Goal: Answer question/provide support: Share knowledge or assist other users

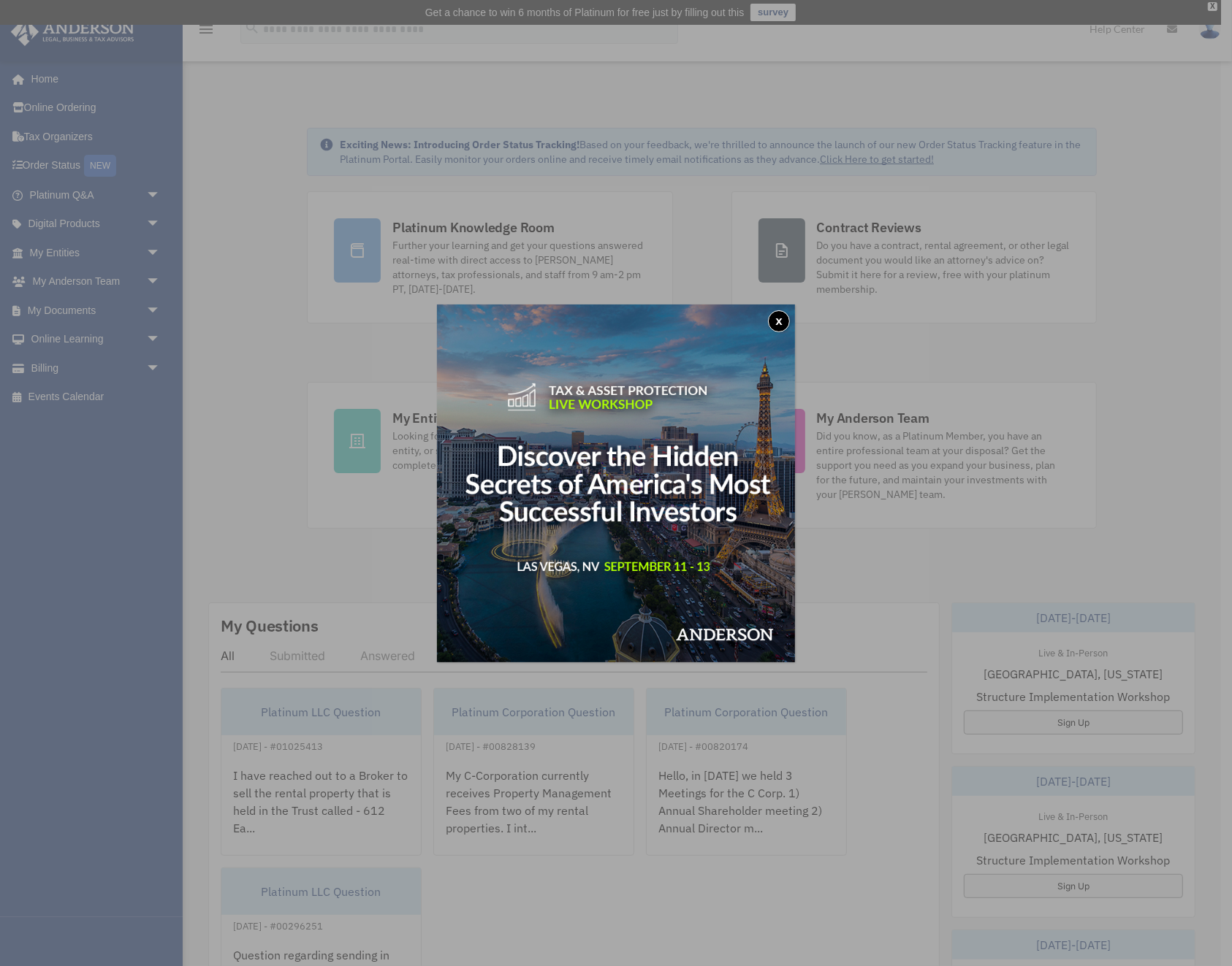
click at [779, 325] on button "x" at bounding box center [778, 321] width 22 height 22
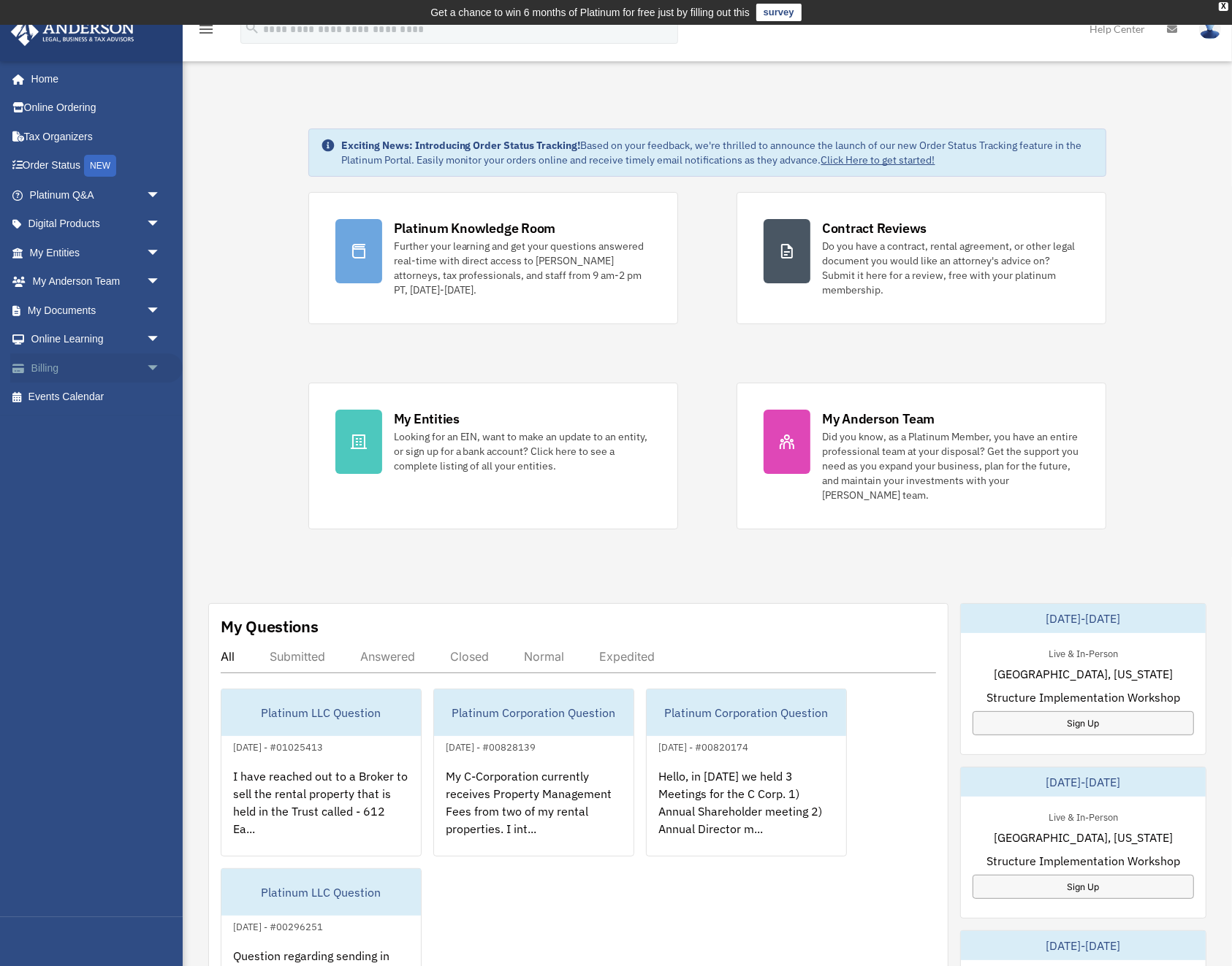
click at [62, 362] on link "Billing arrow_drop_down" at bounding box center [96, 367] width 172 height 29
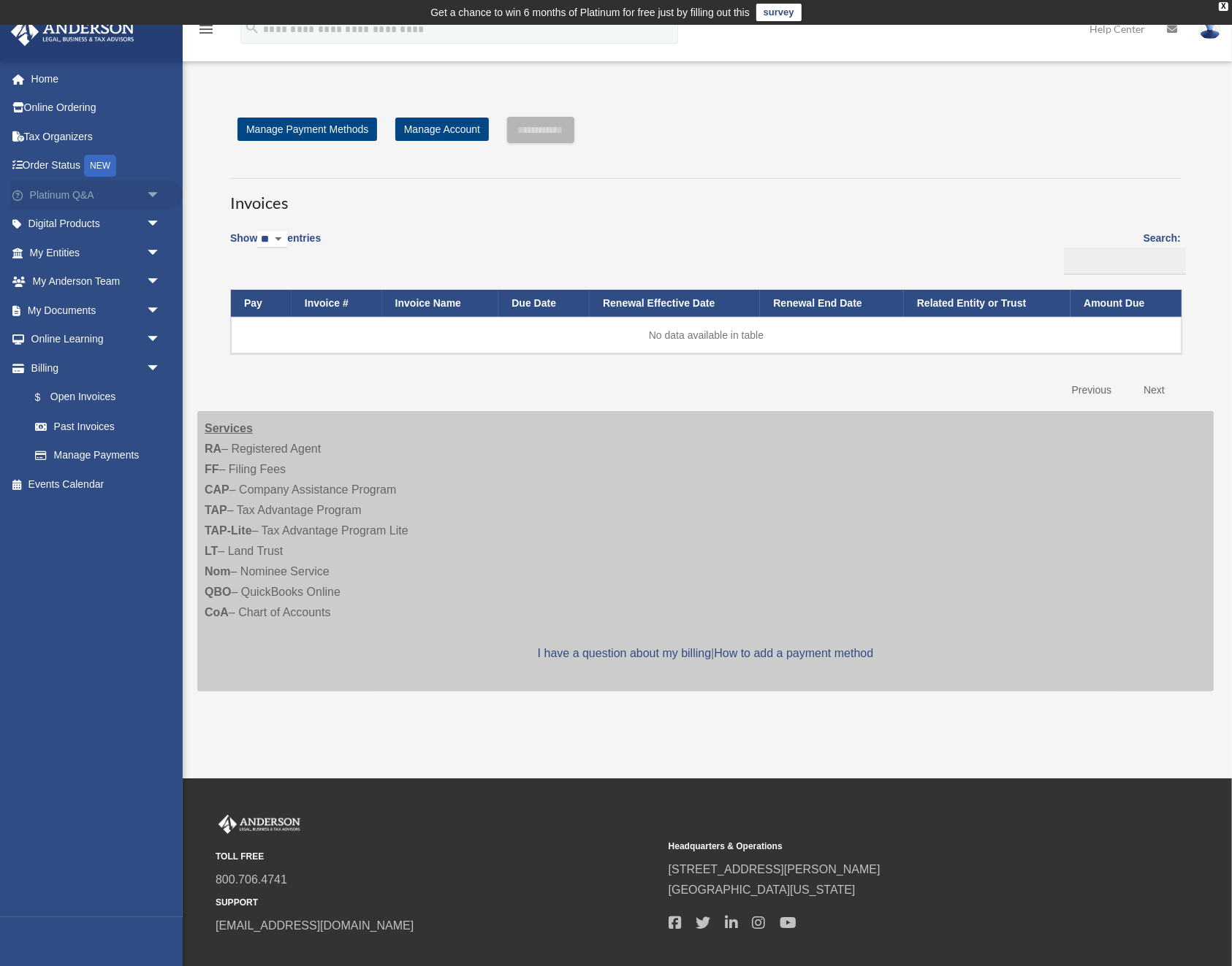
click at [57, 193] on link "Platinum Q&A arrow_drop_down" at bounding box center [96, 195] width 172 height 29
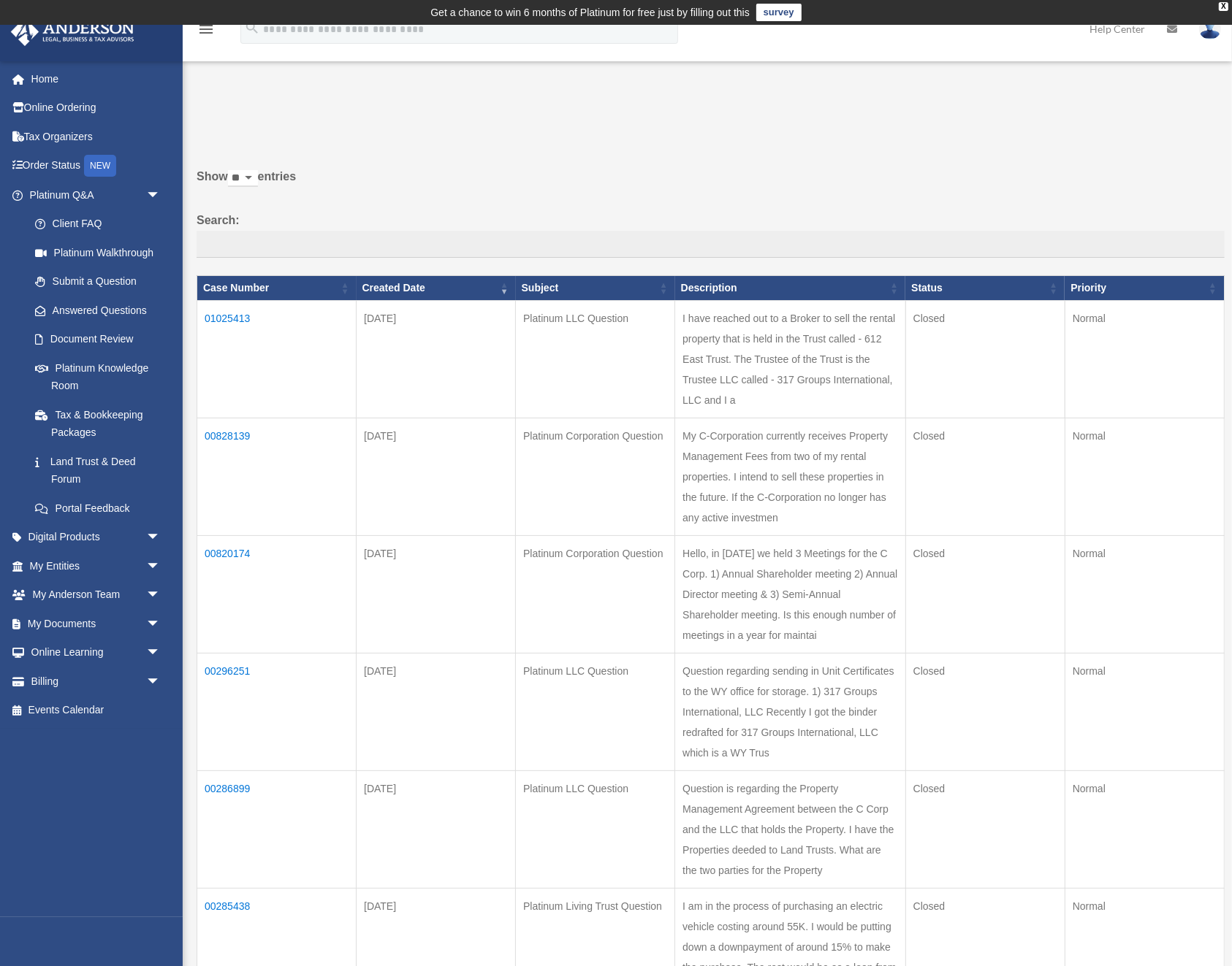
click at [233, 318] on td "01025413" at bounding box center [276, 360] width 159 height 118
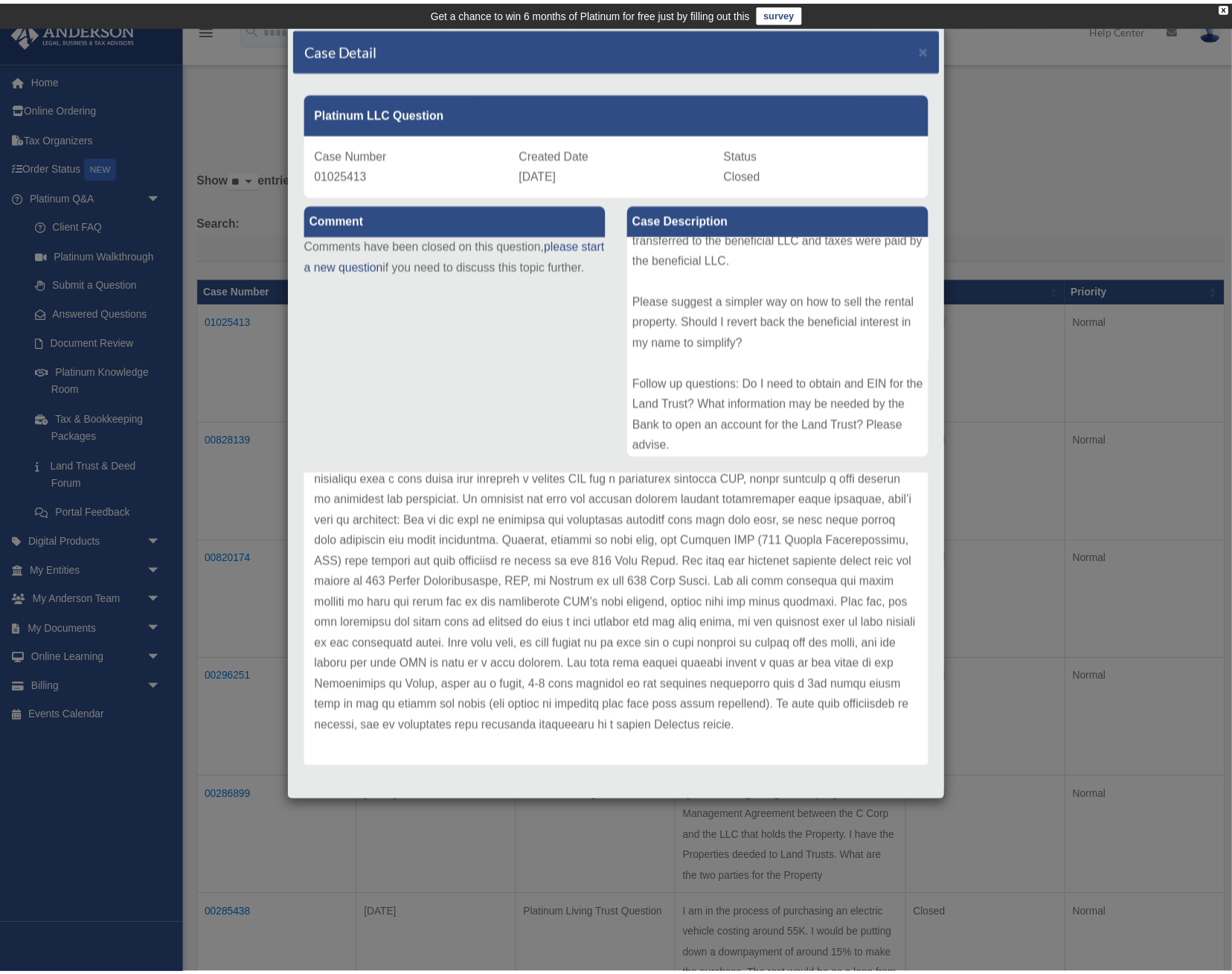
scroll to position [267, 0]
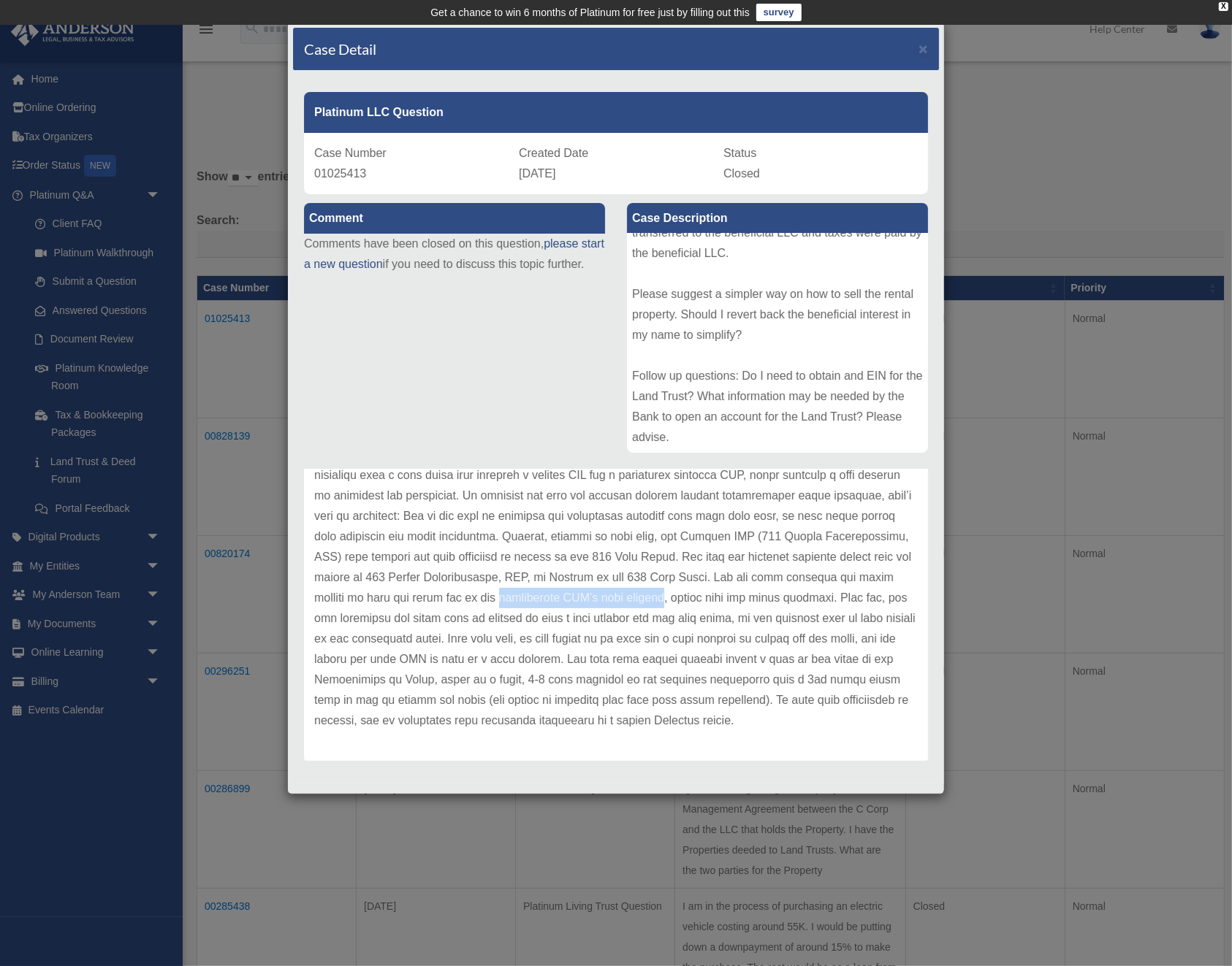
drag, startPoint x: 420, startPoint y: 599, endPoint x: 581, endPoint y: 597, distance: 161.0
click at [581, 597] on p at bounding box center [615, 588] width 604 height 286
click at [627, 630] on p at bounding box center [615, 588] width 604 height 286
click at [556, 645] on p at bounding box center [615, 588] width 604 height 286
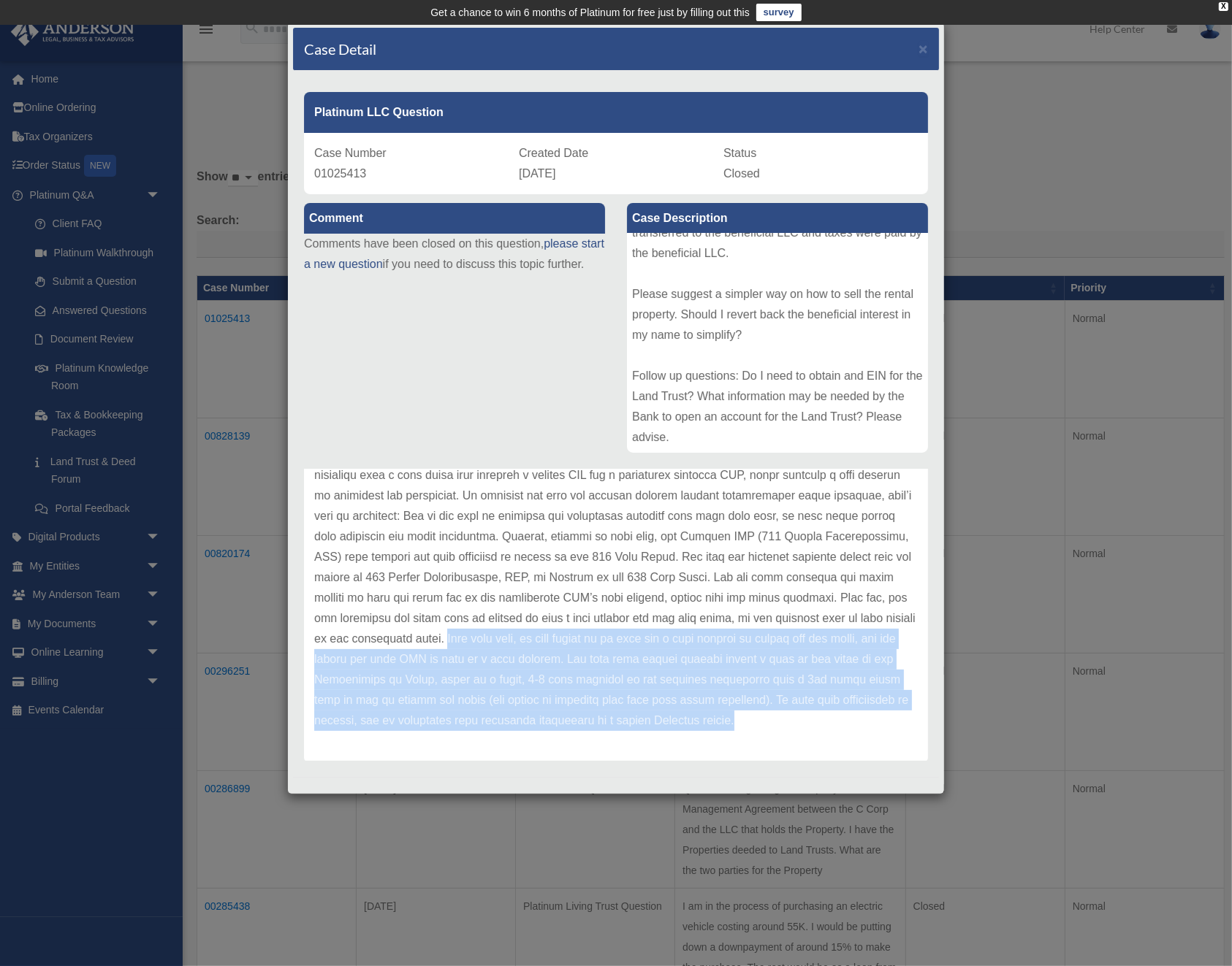
drag, startPoint x: 405, startPoint y: 638, endPoint x: 679, endPoint y: 715, distance: 284.6
click at [679, 715] on p at bounding box center [615, 588] width 604 height 286
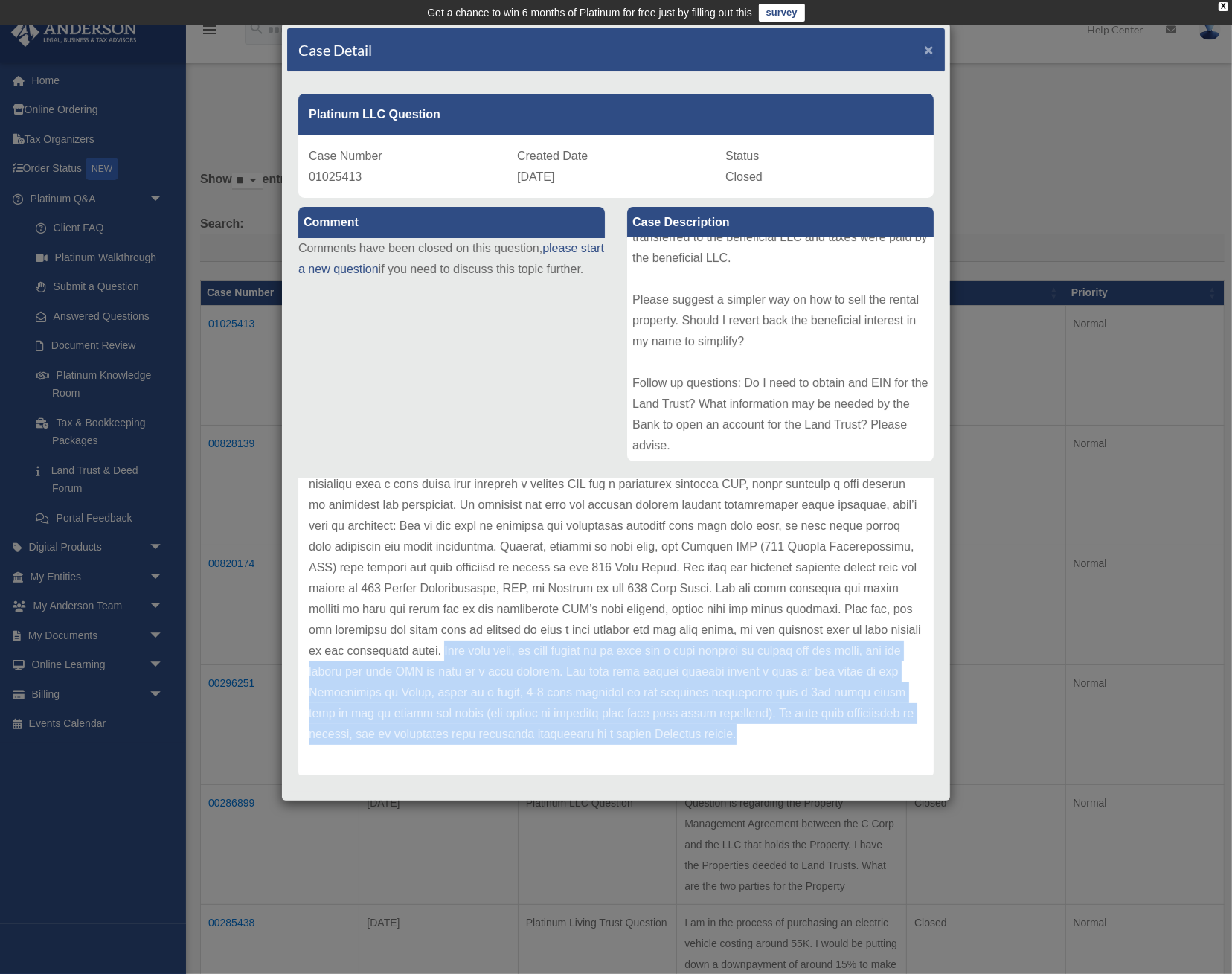
click at [933, 49] on span "×" at bounding box center [929, 50] width 10 height 17
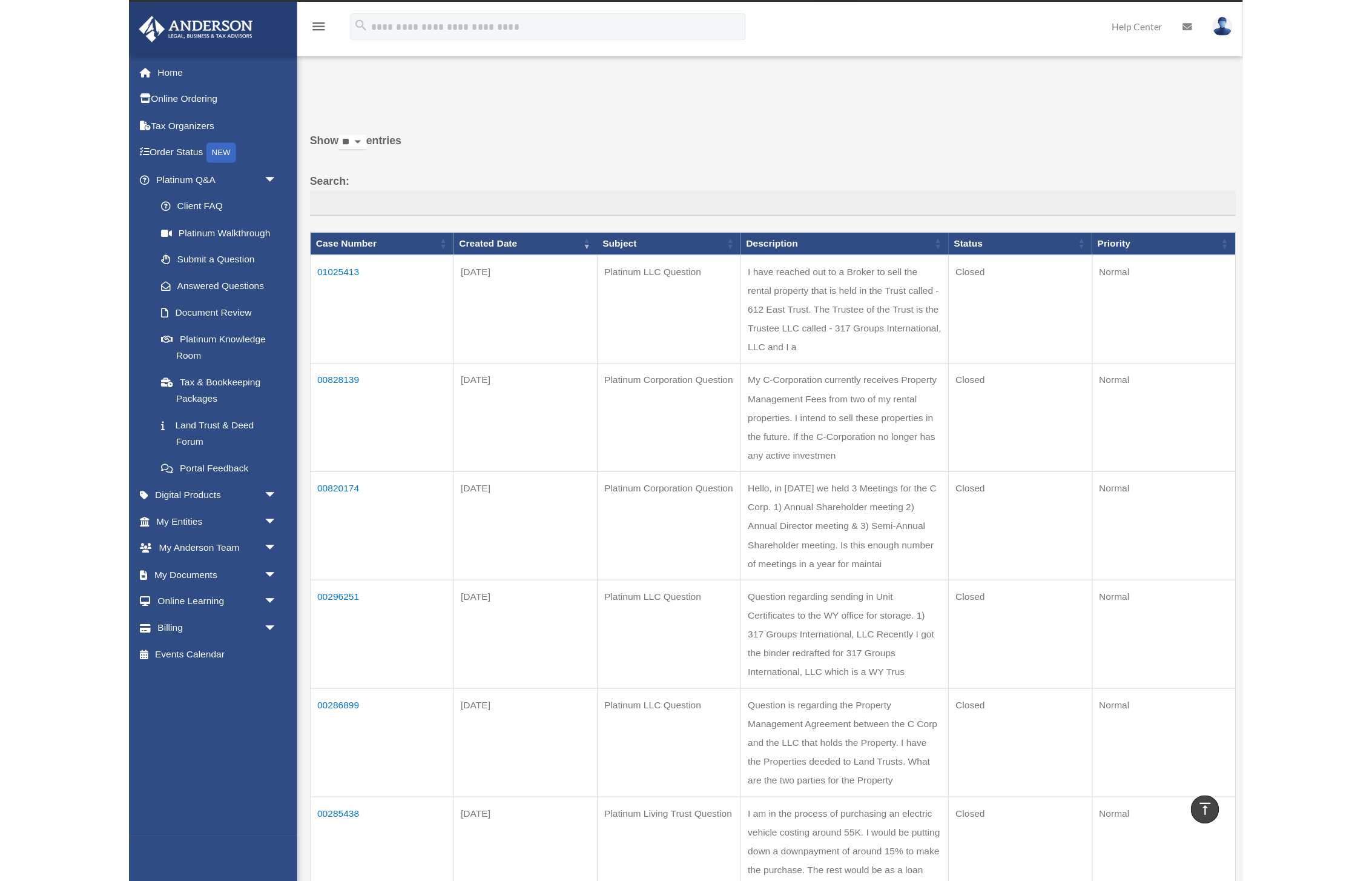
scroll to position [0, 0]
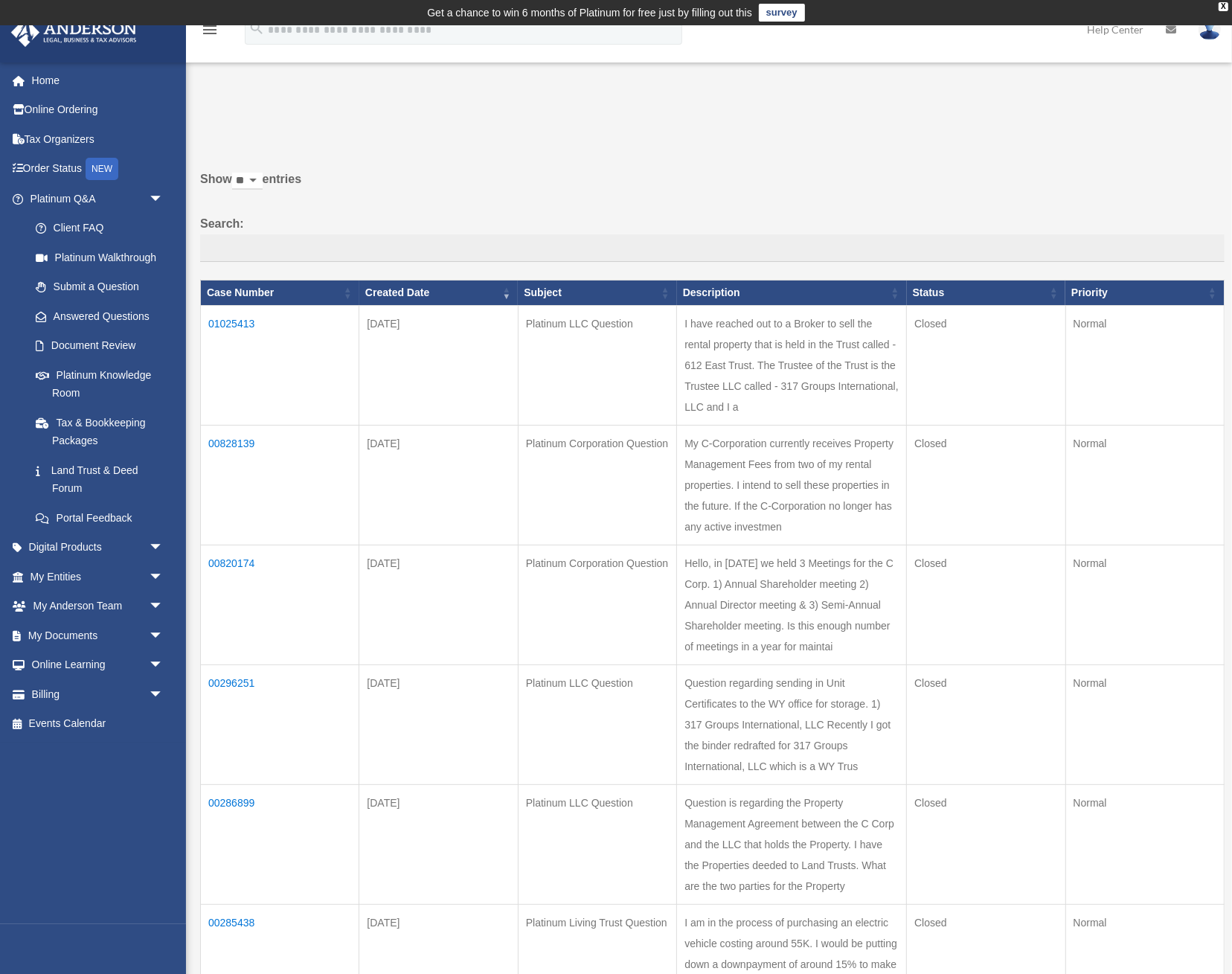
click at [544, 137] on p at bounding box center [707, 129] width 1035 height 21
